Goal: Communication & Community: Participate in discussion

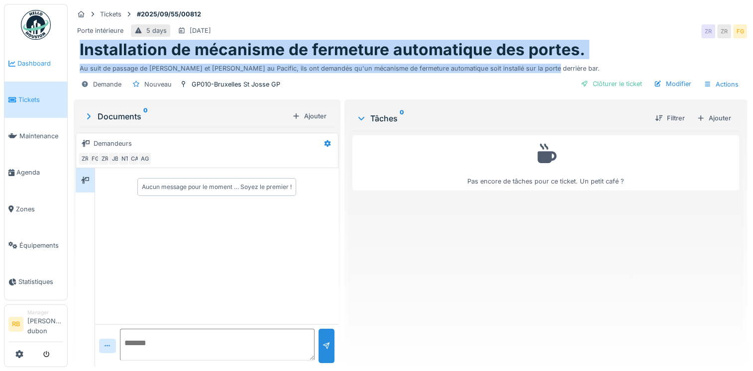
click at [14, 56] on link "Dashboard" at bounding box center [35, 63] width 63 height 36
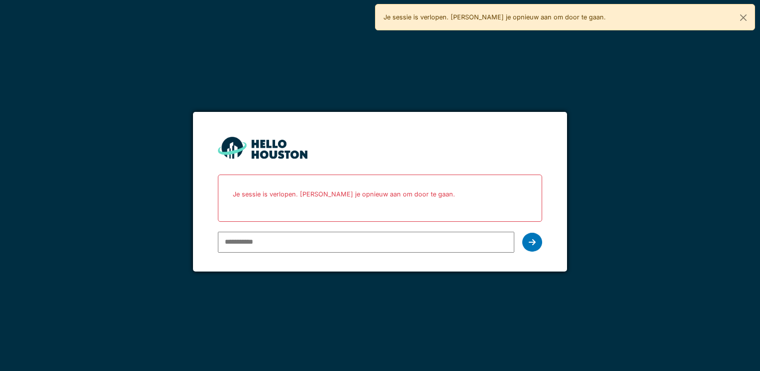
drag, startPoint x: 0, startPoint y: 0, endPoint x: 281, endPoint y: 248, distance: 374.6
click at [281, 248] on input "email" at bounding box center [366, 242] width 296 height 21
type input "**********"
click at [536, 243] on div at bounding box center [532, 242] width 20 height 19
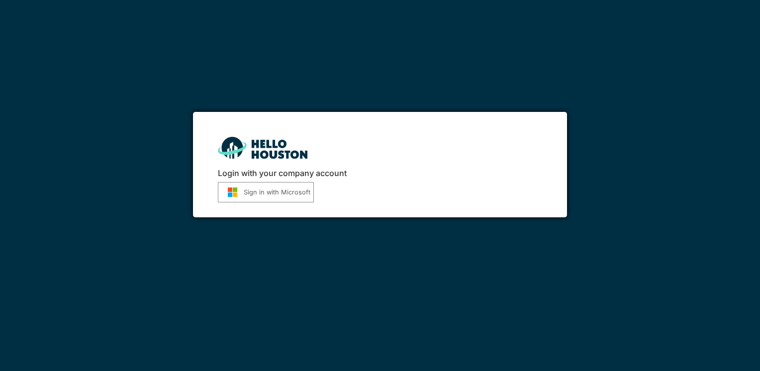
click at [273, 189] on button "Sign in with Microsoft" at bounding box center [266, 192] width 96 height 20
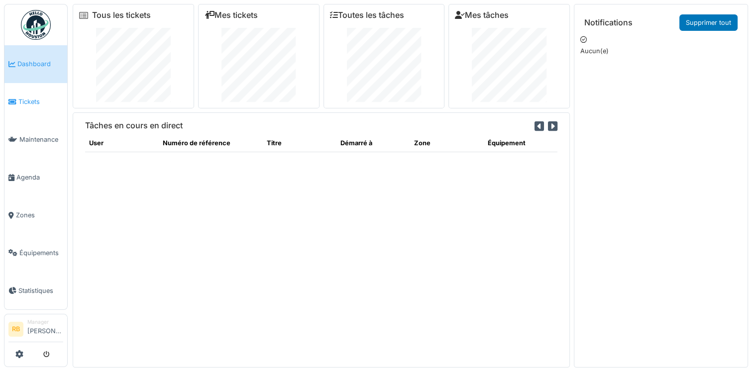
click at [43, 91] on link "Tickets" at bounding box center [35, 102] width 63 height 38
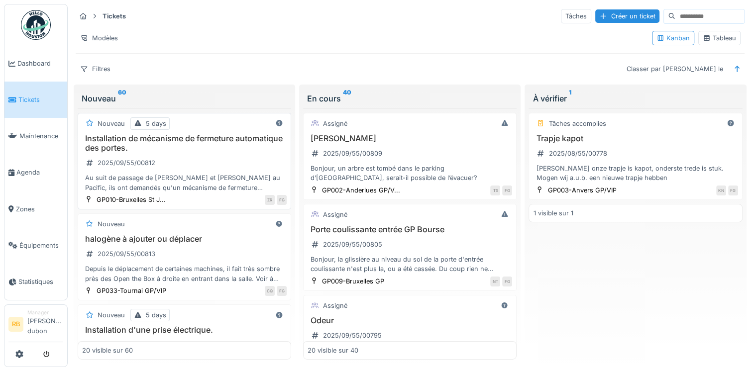
click at [214, 165] on div "Installation de mécanisme de fermeture automatique des portes. 2025/09/55/00812…" at bounding box center [184, 163] width 204 height 59
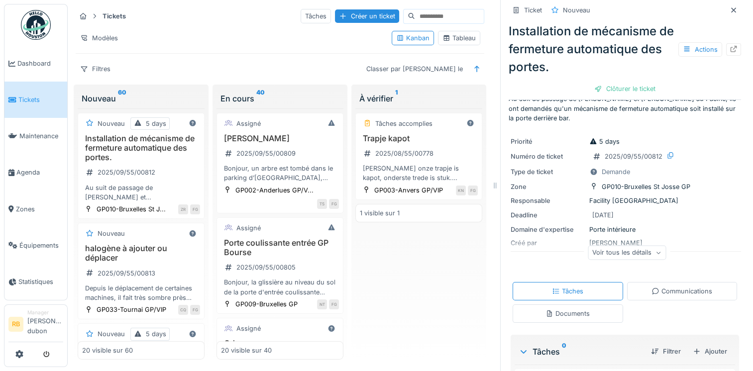
scroll to position [18, 0]
click at [637, 251] on div "Voir tous les détails" at bounding box center [626, 252] width 78 height 14
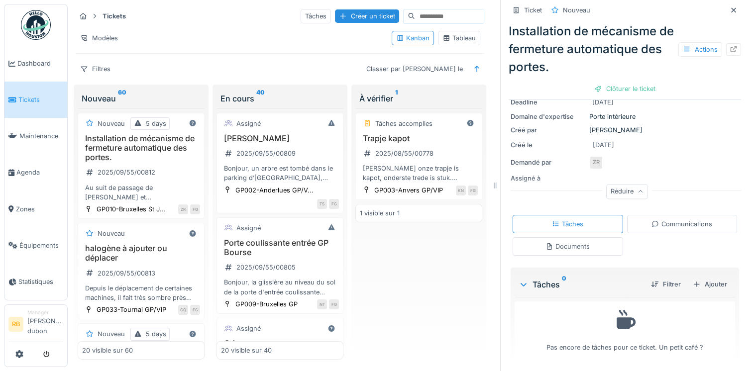
scroll to position [130, 0]
click at [673, 222] on div "Communications" at bounding box center [681, 224] width 61 height 9
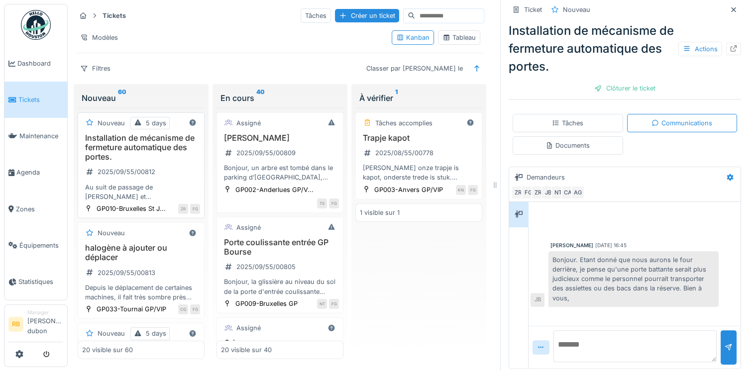
scroll to position [0, 0]
click at [187, 172] on div "Installation de mécanisme de fermeture automatique des portes. 2025/09/55/00812…" at bounding box center [141, 168] width 118 height 68
click at [726, 44] on div at bounding box center [733, 49] width 15 height 12
click at [163, 171] on div "Installation de mécanisme de fermeture automatique des portes. 2025/09/55/00812…" at bounding box center [141, 168] width 118 height 68
click at [730, 52] on icon at bounding box center [733, 49] width 6 height 6
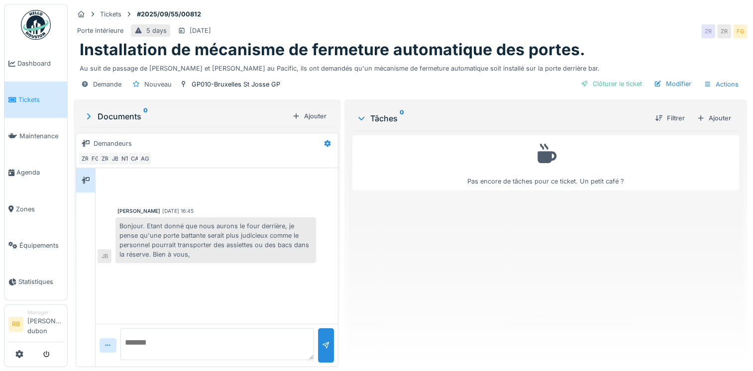
click at [173, 343] on textarea at bounding box center [216, 344] width 193 height 32
click at [172, 340] on textarea at bounding box center [216, 344] width 193 height 32
paste textarea "**********"
type textarea "**********"
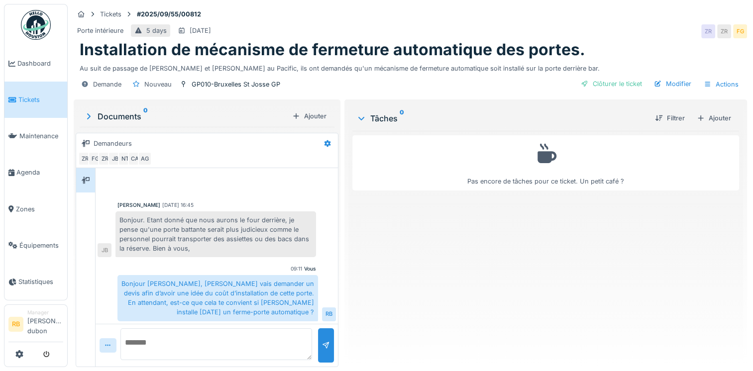
scroll to position [7, 0]
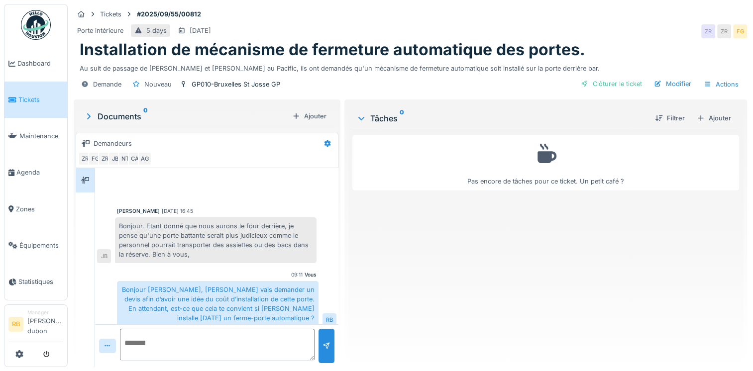
scroll to position [6, 0]
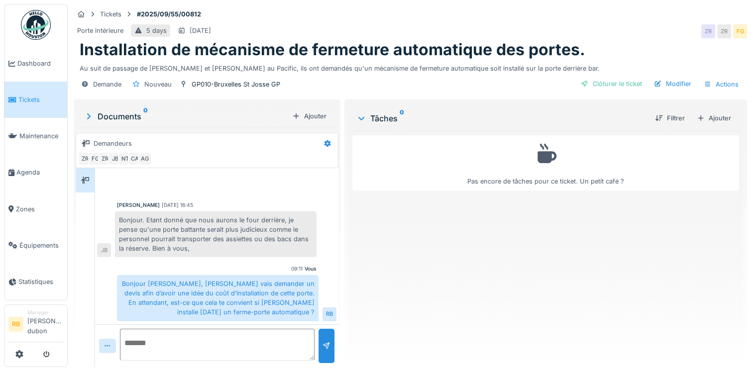
click at [204, 343] on textarea at bounding box center [217, 345] width 194 height 32
paste textarea "**********"
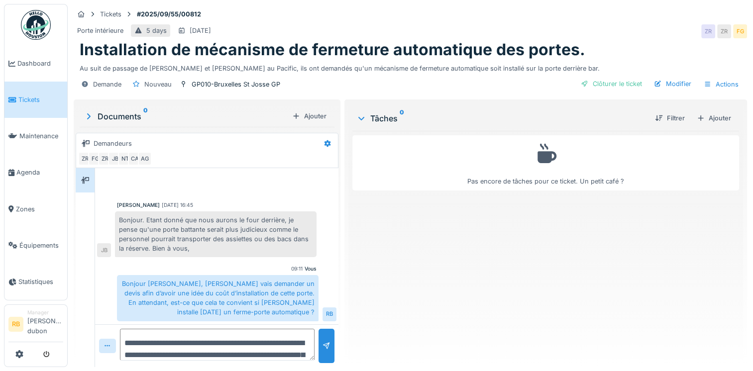
scroll to position [11, 0]
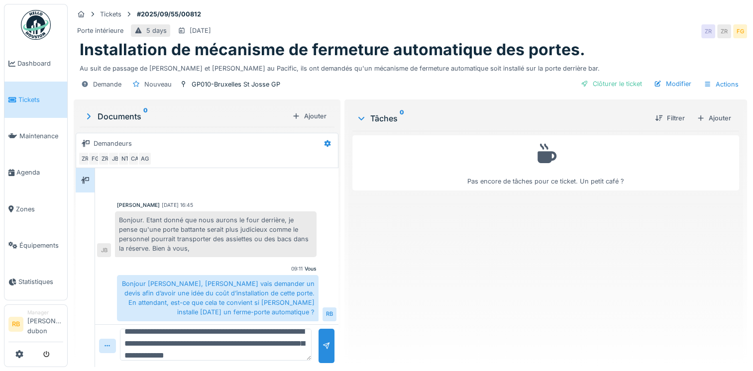
type textarea "**********"
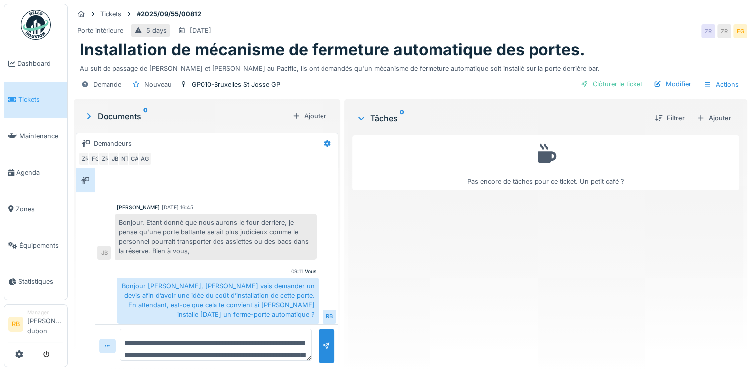
scroll to position [60, 0]
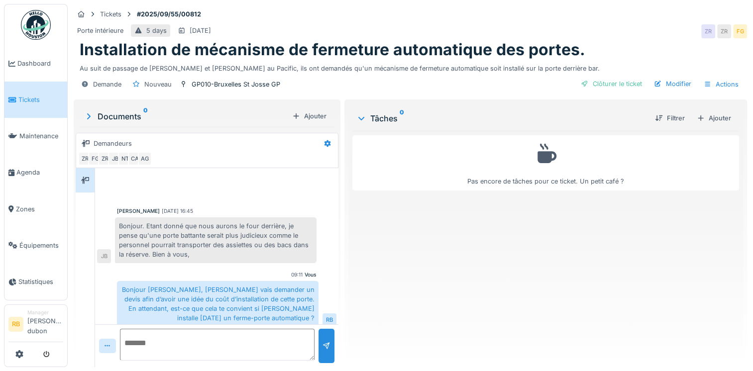
scroll to position [60, 0]
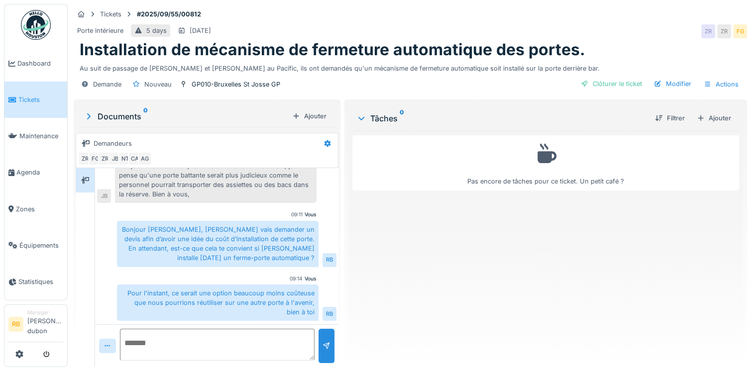
click at [200, 341] on textarea at bounding box center [217, 345] width 194 height 32
click at [38, 72] on link "Dashboard" at bounding box center [35, 63] width 63 height 36
